Goal: Task Accomplishment & Management: Manage account settings

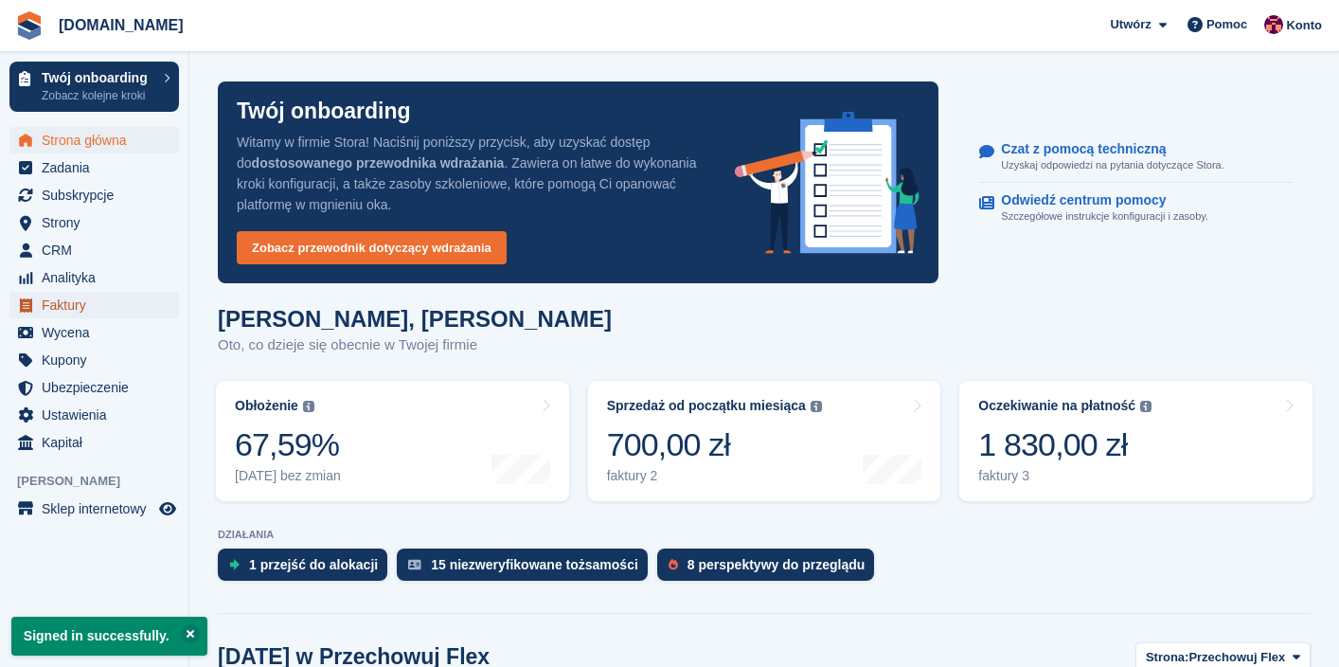
click at [77, 304] on span "Faktury" at bounding box center [99, 305] width 114 height 27
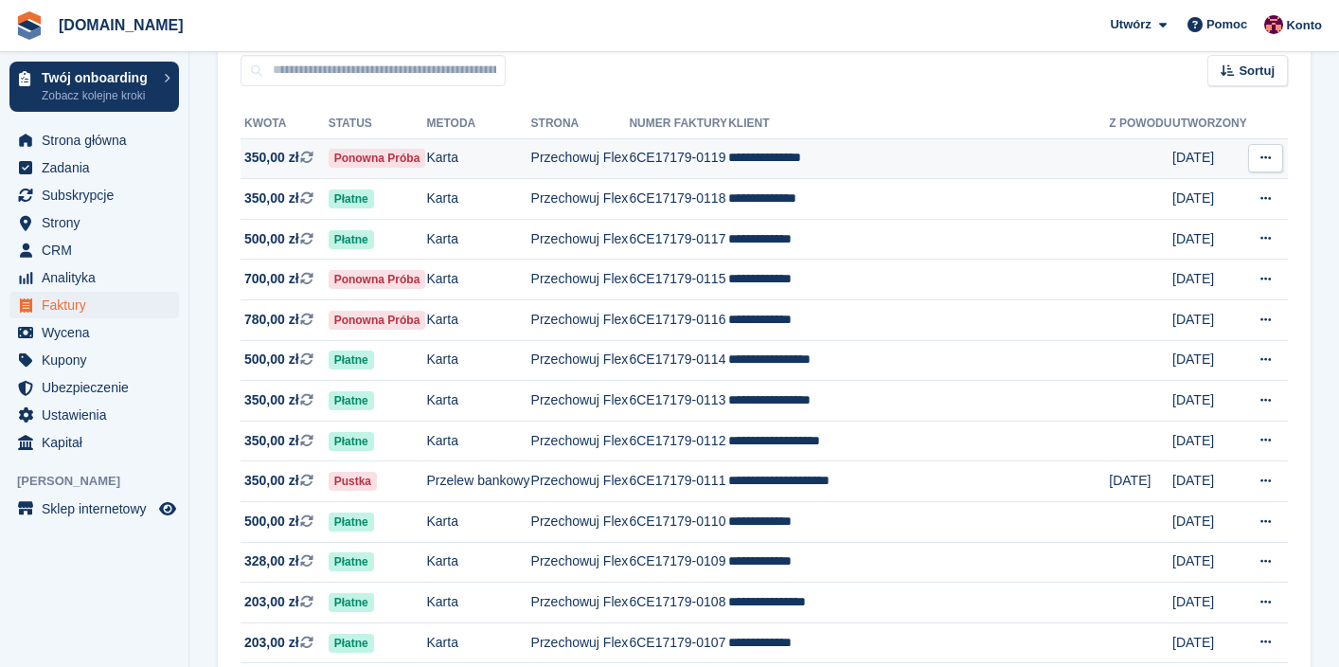
scroll to position [178, 0]
click at [794, 172] on td "**********" at bounding box center [918, 159] width 381 height 41
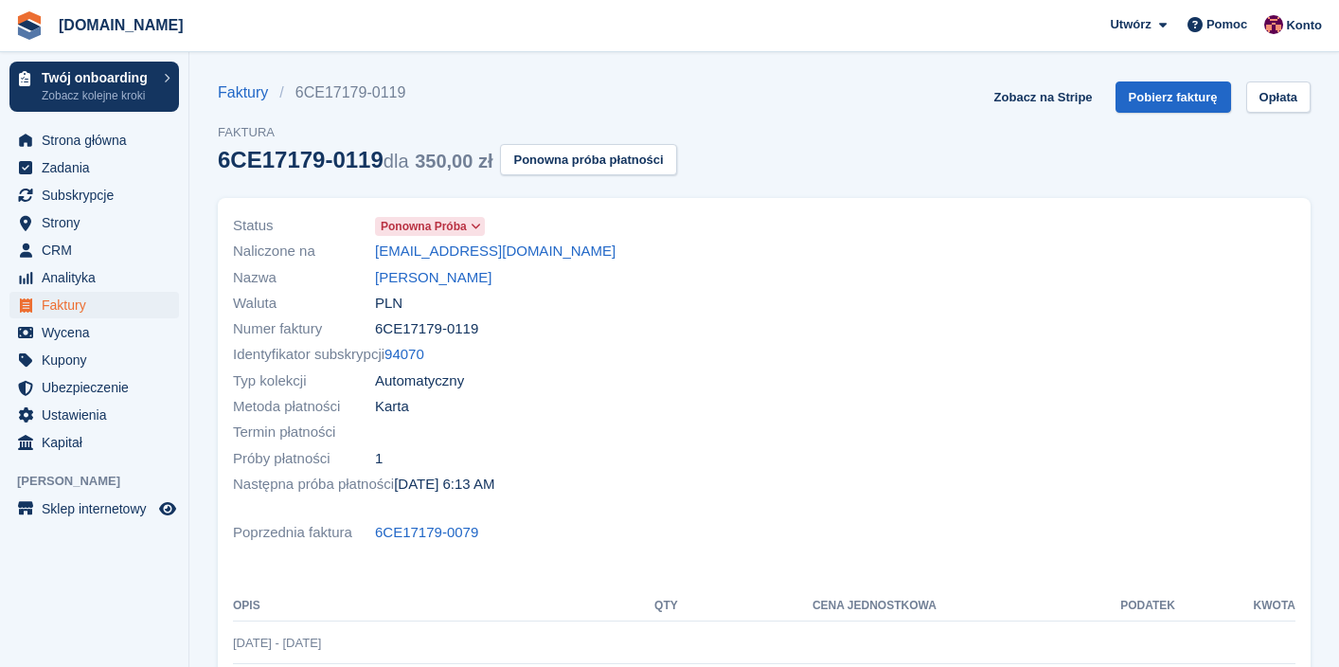
click at [434, 225] on span "Ponowna próba" at bounding box center [424, 226] width 86 height 17
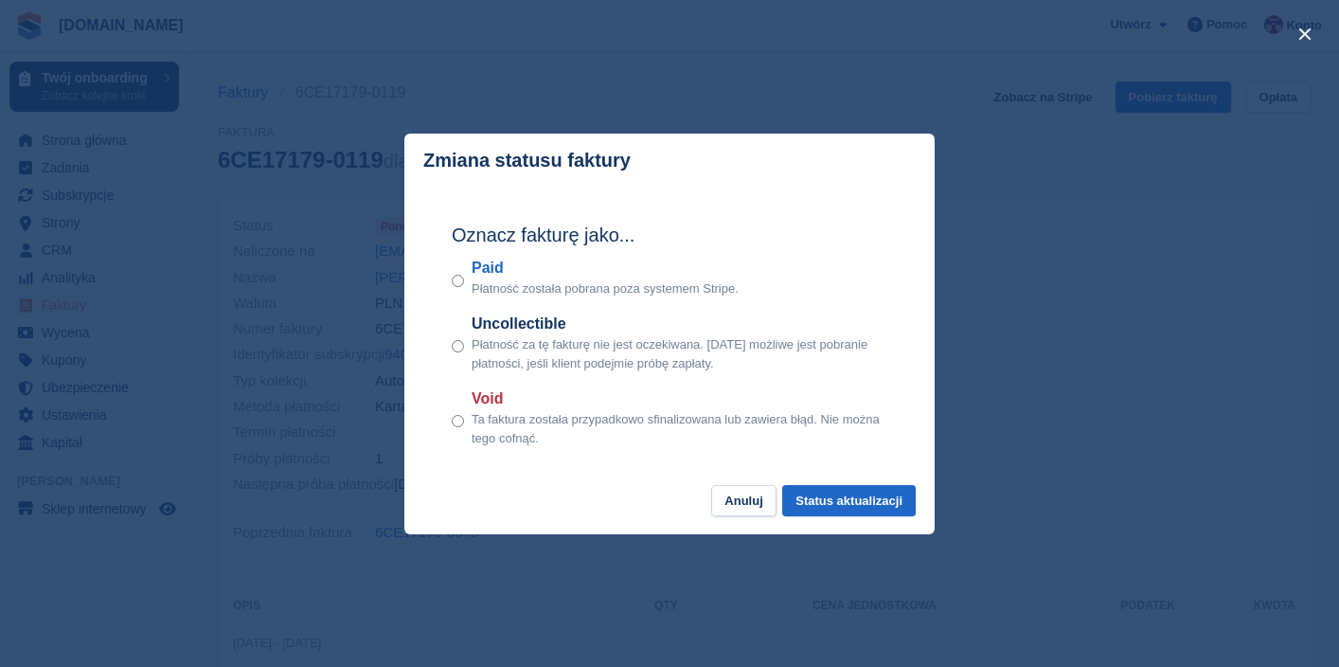
click at [375, 242] on div "close" at bounding box center [669, 333] width 1339 height 667
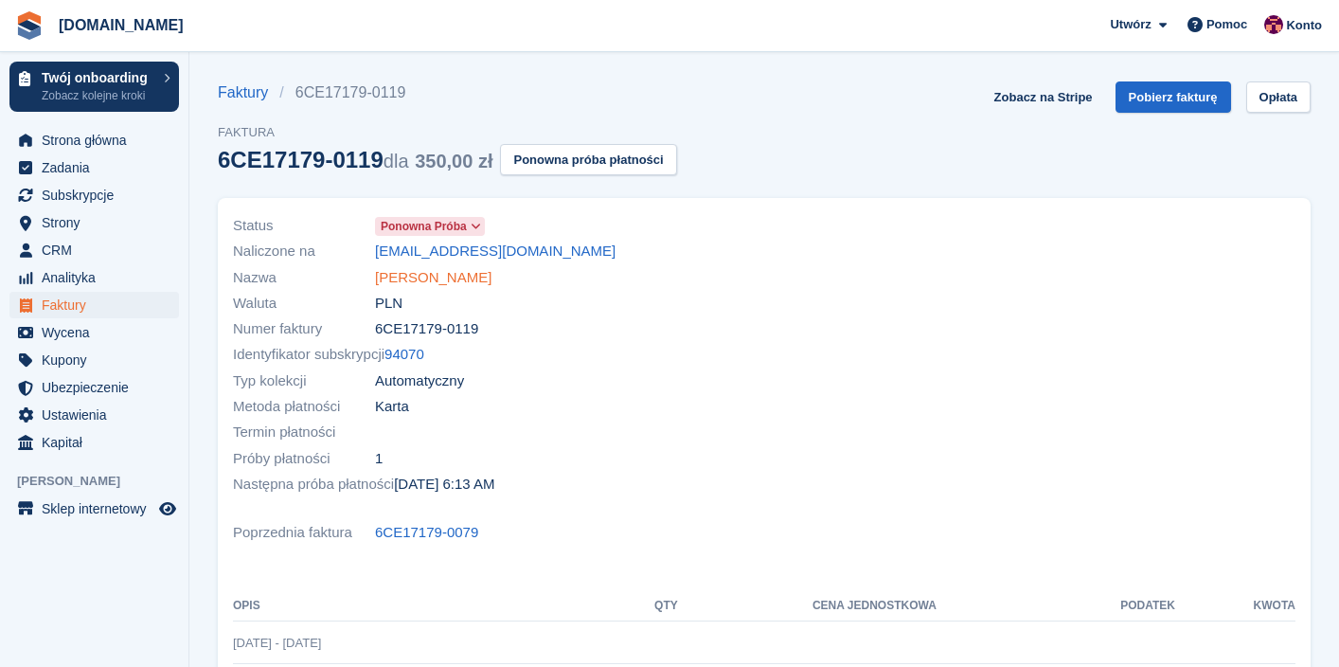
click at [410, 280] on link "Olena Mudrytska" at bounding box center [433, 278] width 116 height 22
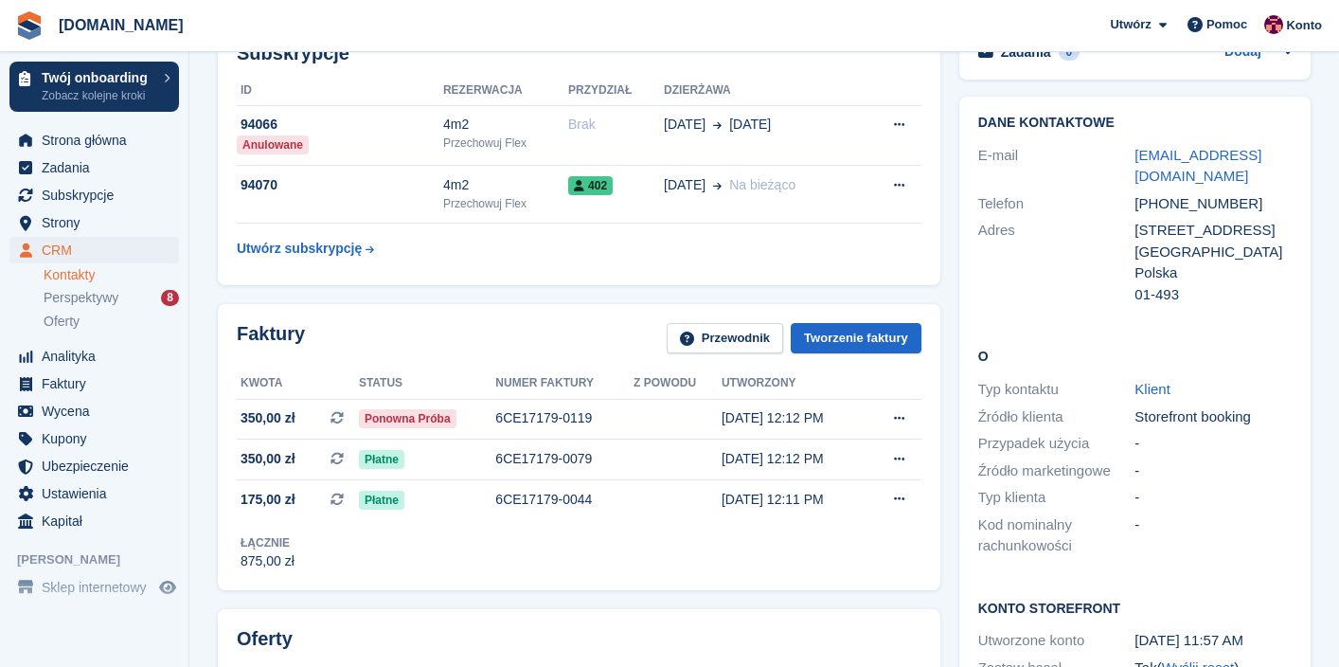
scroll to position [107, 0]
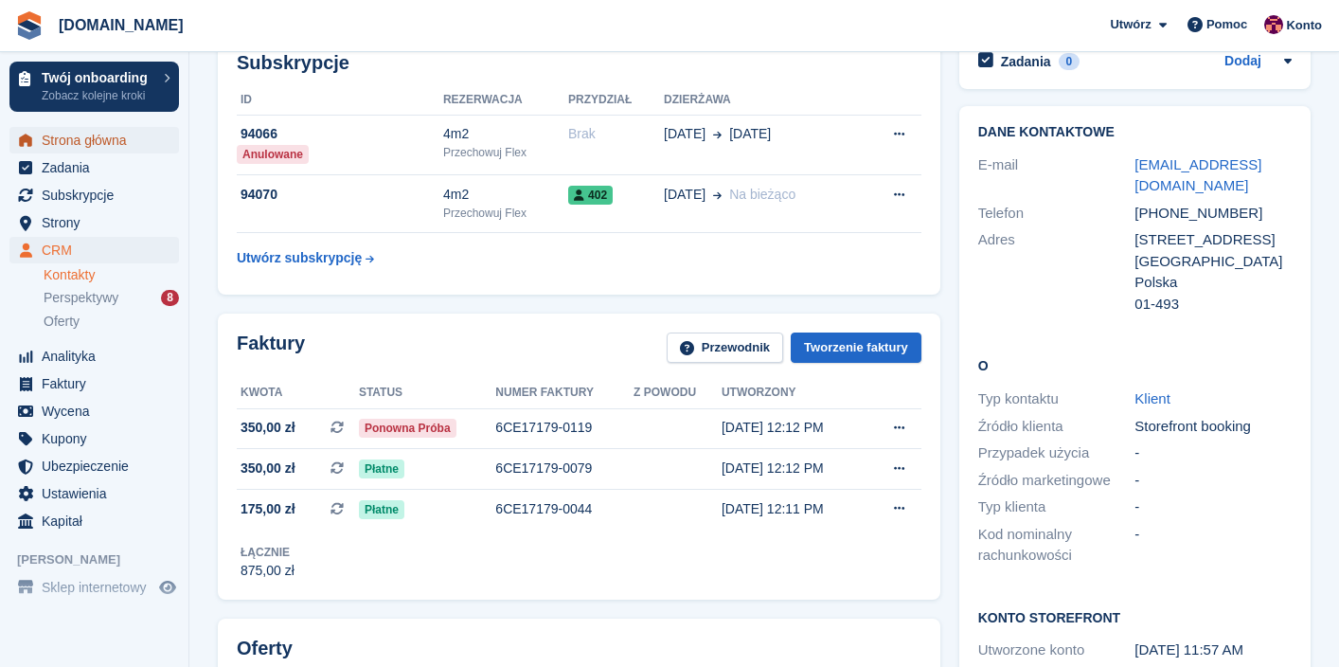
click at [111, 138] on span "Strona główna" at bounding box center [99, 140] width 114 height 27
